Goal: Understand process/instructions

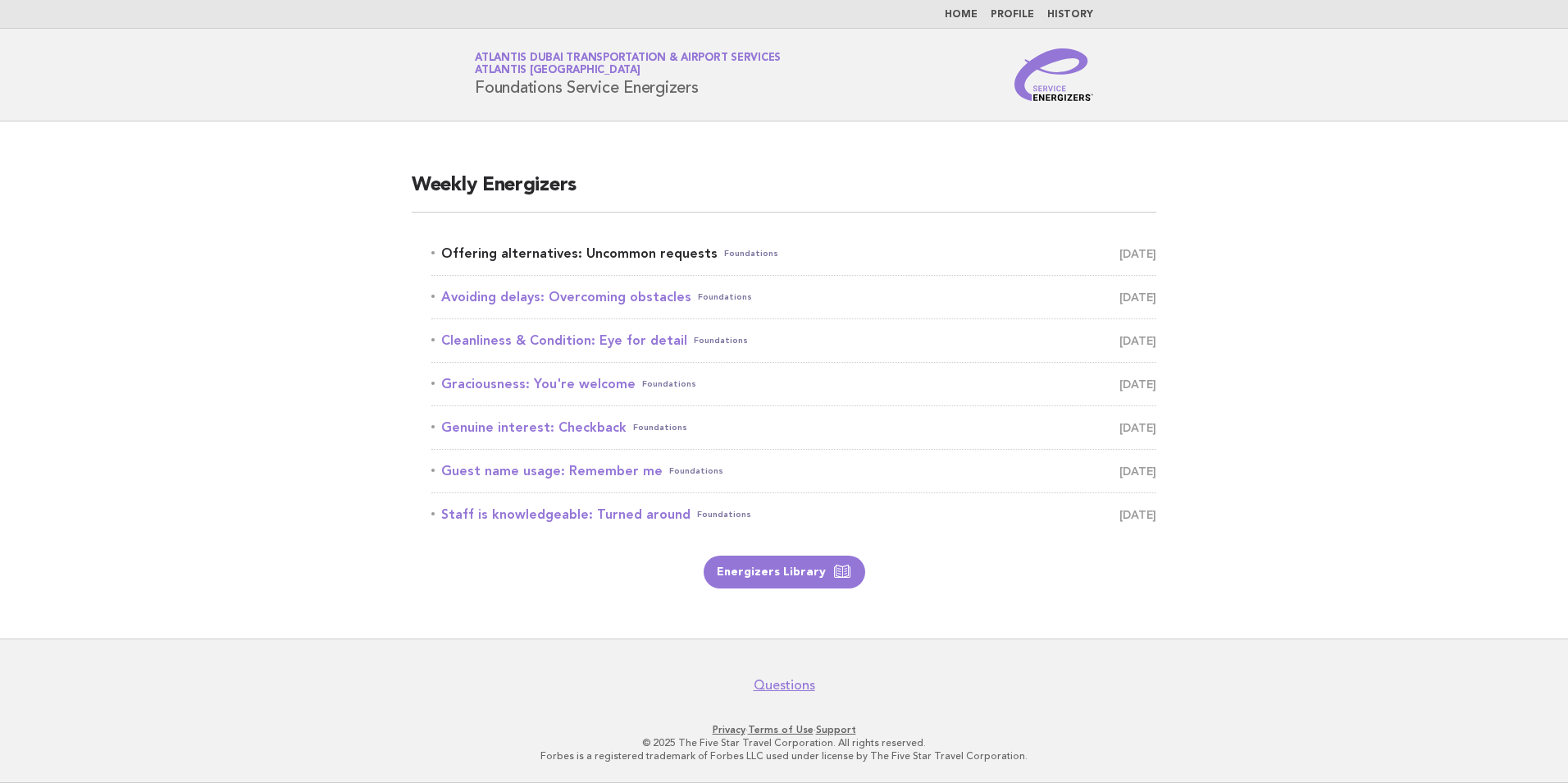
click at [597, 249] on link "Offering alternatives: Uncommon requests Foundations [DATE]" at bounding box center [794, 253] width 725 height 23
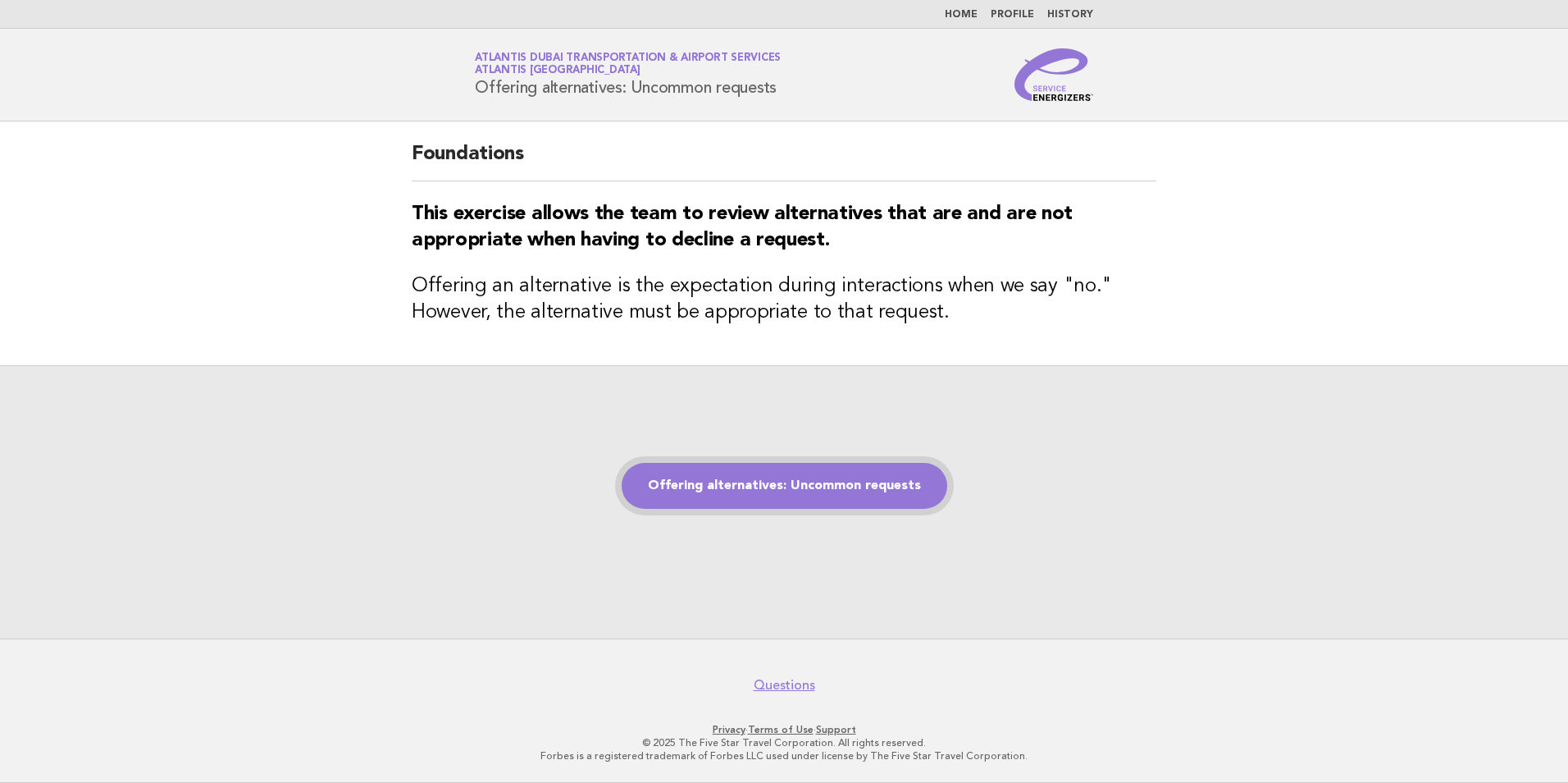
click at [766, 483] on link "Offering alternatives: Uncommon requests" at bounding box center [784, 486] width 326 height 46
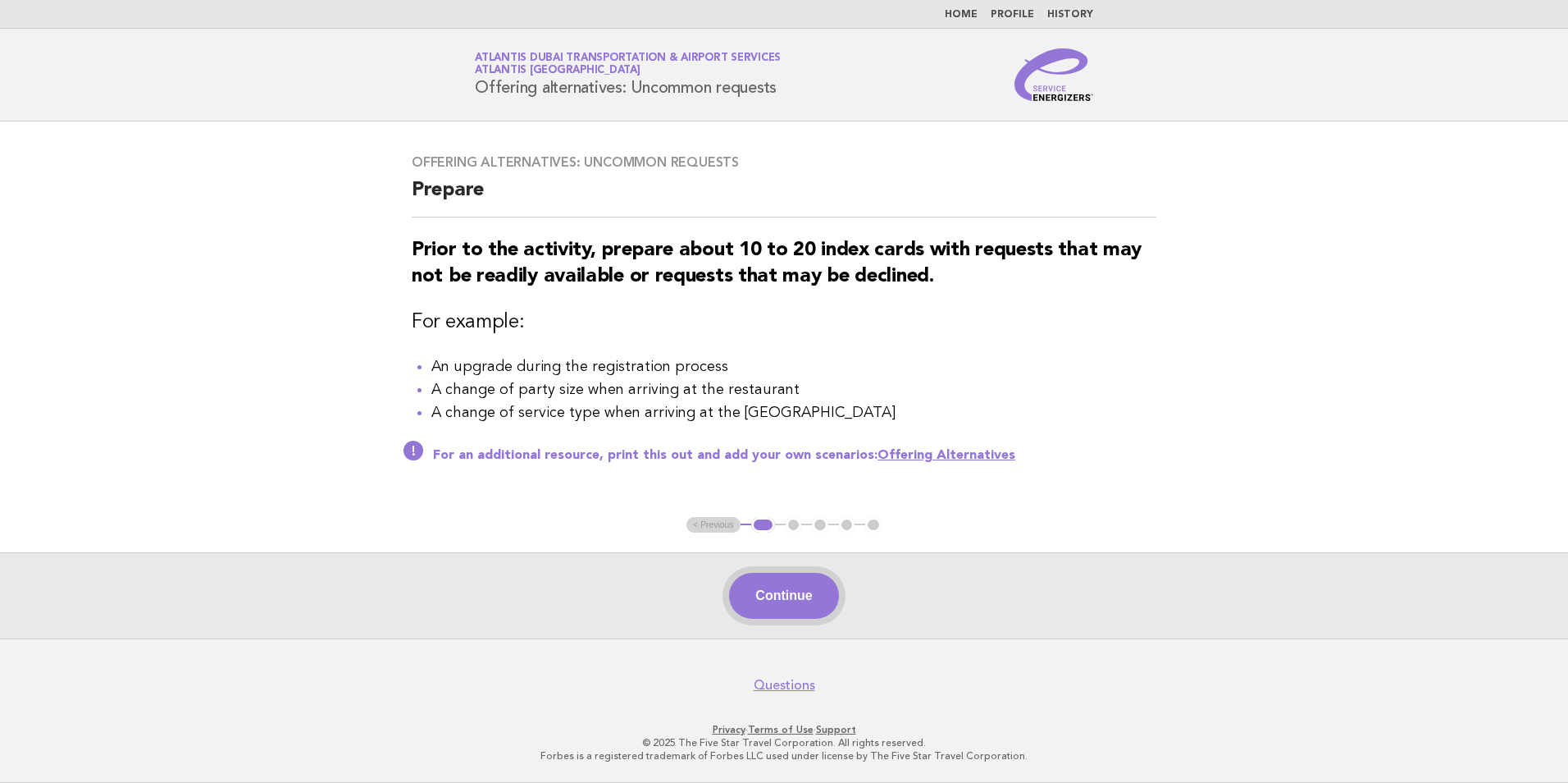
click at [790, 600] on button "Continue" at bounding box center [784, 596] width 109 height 46
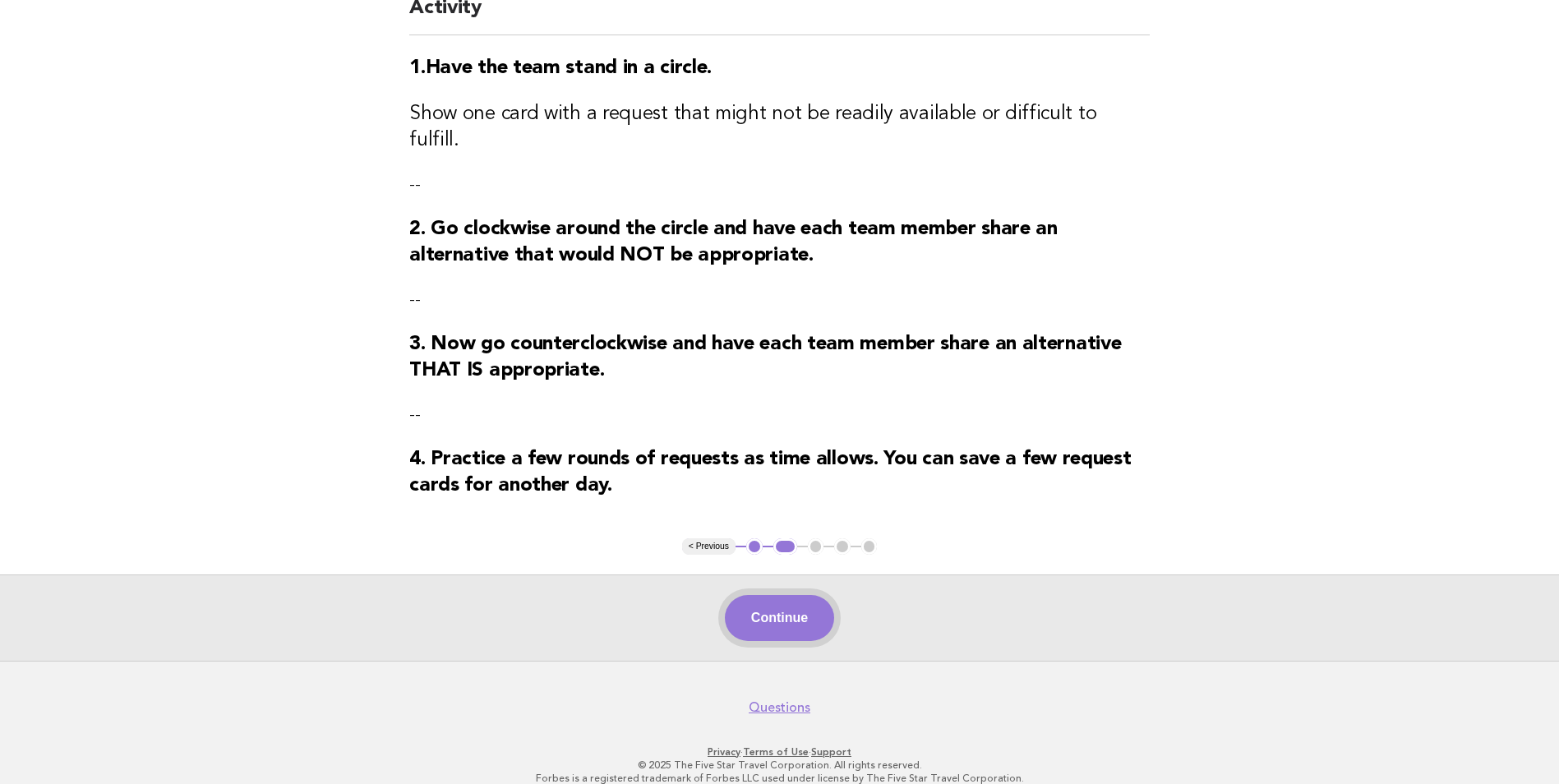
click at [799, 595] on button "Continue" at bounding box center [780, 618] width 110 height 46
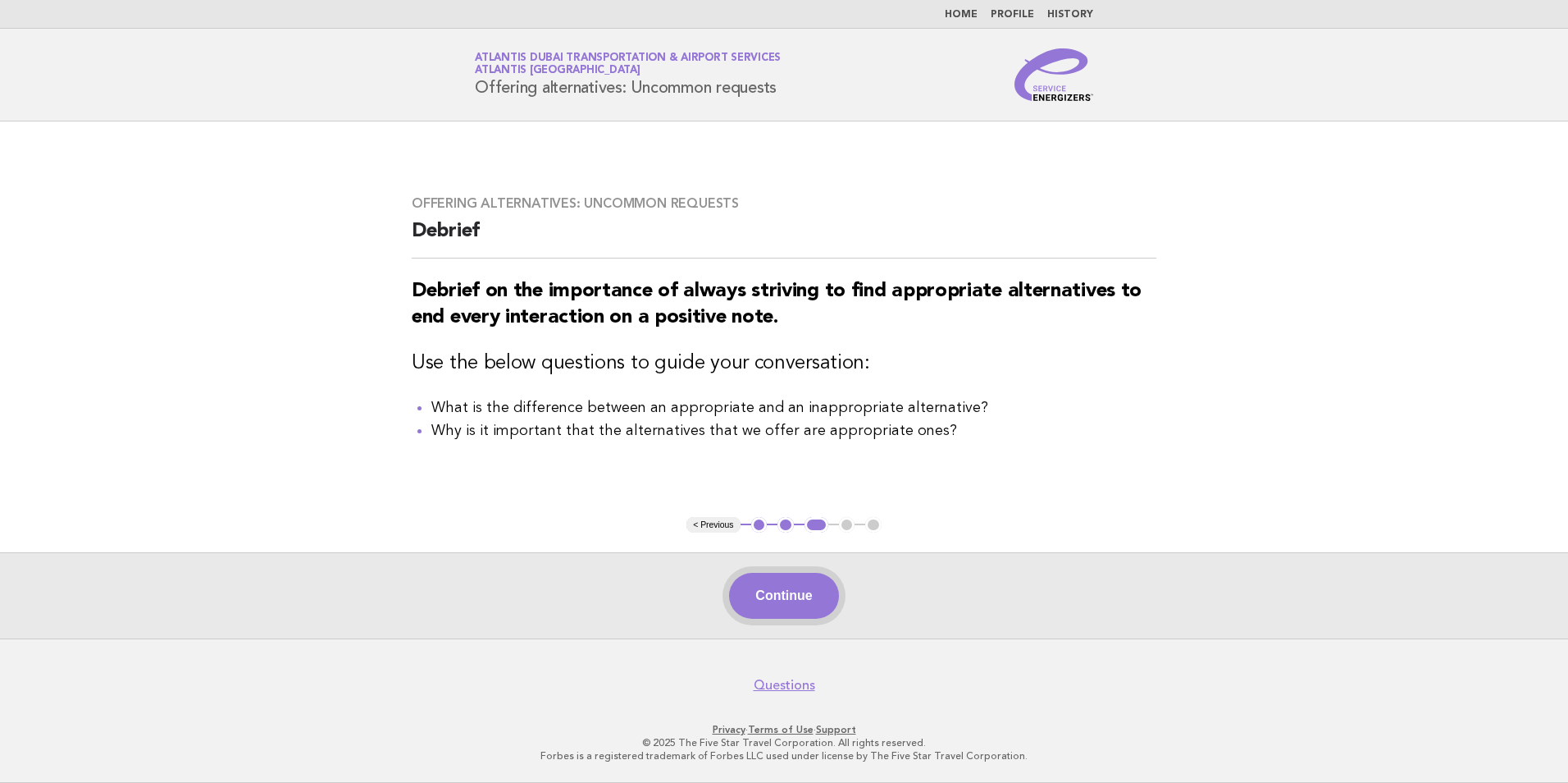
click at [790, 601] on button "Continue" at bounding box center [784, 596] width 109 height 46
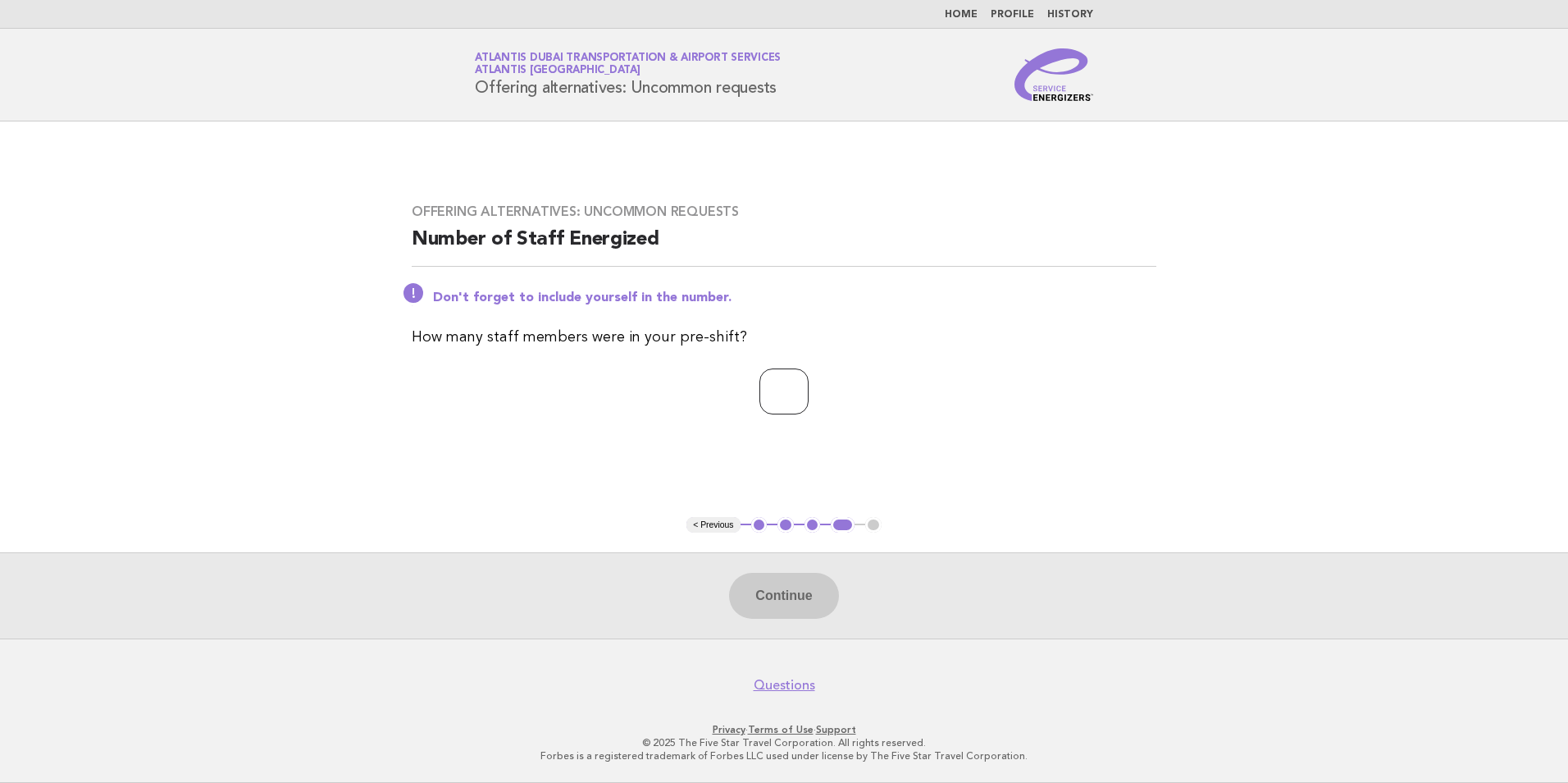
click at [778, 390] on input "number" at bounding box center [784, 392] width 50 height 46
type input "**"
click at [796, 587] on button "Continue" at bounding box center [784, 596] width 109 height 46
